Goal: Share content

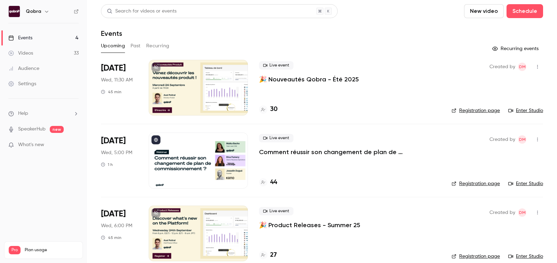
click at [522, 111] on link "Enter Studio" at bounding box center [525, 110] width 35 height 7
click at [538, 69] on icon "button" at bounding box center [538, 66] width 6 height 5
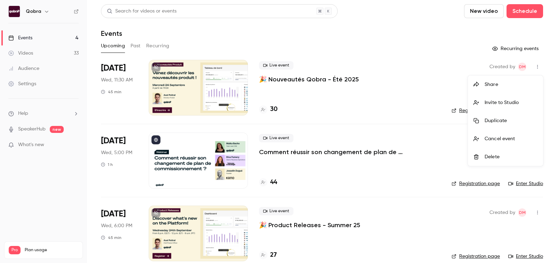
click at [444, 71] on div at bounding box center [278, 131] width 557 height 263
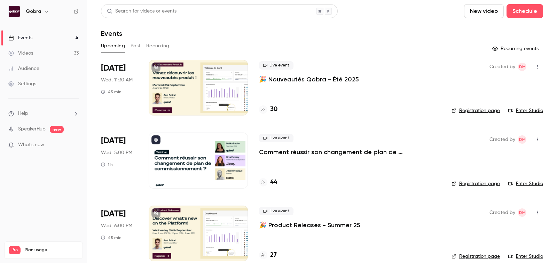
click at [466, 109] on link "Registration page" at bounding box center [475, 110] width 48 height 7
click at [530, 112] on link "Enter Studio" at bounding box center [525, 110] width 35 height 7
click at [276, 108] on h4 "30" at bounding box center [273, 109] width 7 height 9
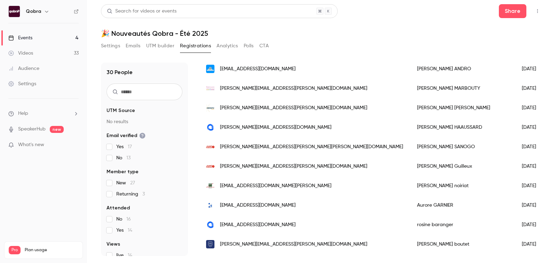
scroll to position [224, 0]
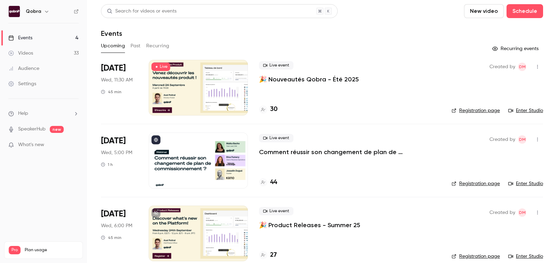
click at [520, 111] on link "Enter Studio" at bounding box center [525, 110] width 35 height 7
click at [304, 78] on p "🎉 Nouveautés Qobra - Été 2025" at bounding box center [309, 79] width 100 height 8
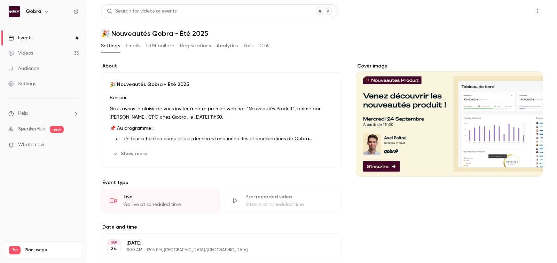
click at [519, 13] on button "Share" at bounding box center [512, 11] width 27 height 14
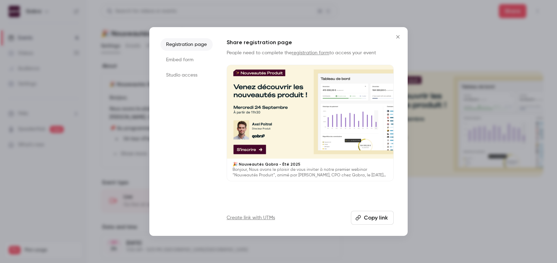
click at [378, 216] on button "Copy link" at bounding box center [372, 218] width 43 height 14
click at [191, 61] on li "Embed form" at bounding box center [186, 60] width 52 height 13
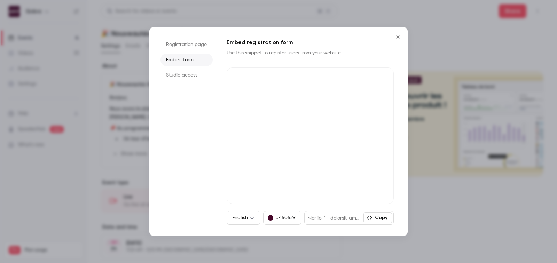
click at [185, 43] on li "Registration page" at bounding box center [186, 44] width 52 height 13
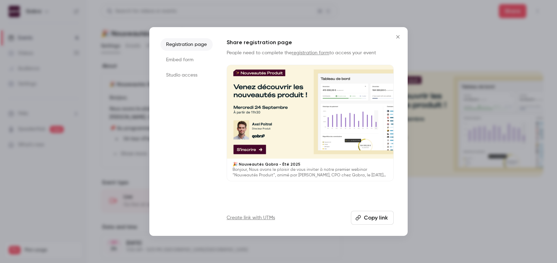
click at [181, 58] on li "Embed form" at bounding box center [186, 60] width 52 height 13
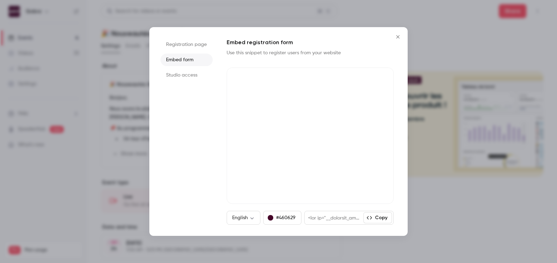
click at [181, 77] on li "Studio access" at bounding box center [186, 75] width 52 height 13
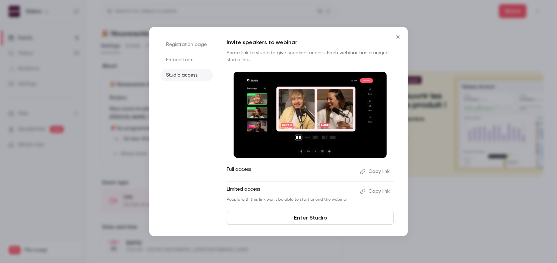
click at [397, 36] on icon "Close" at bounding box center [398, 37] width 8 height 6
